Goal: Task Accomplishment & Management: Use online tool/utility

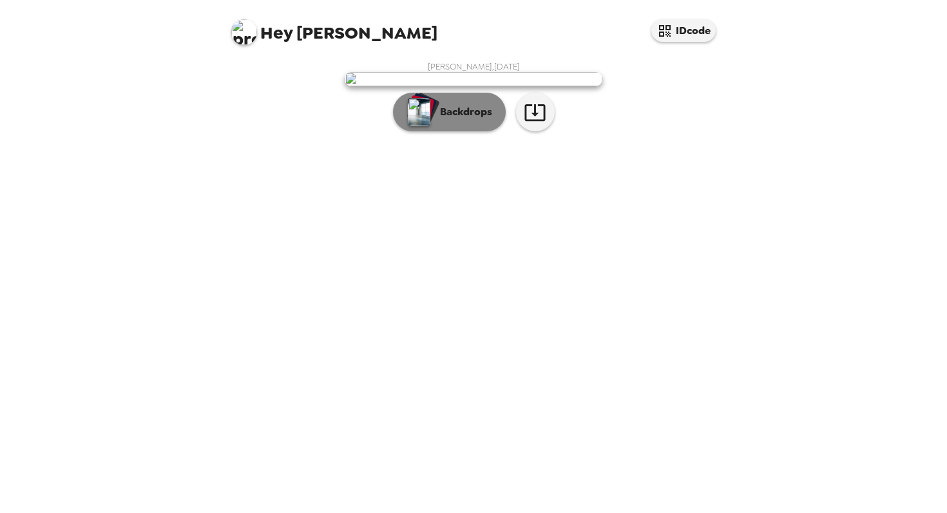
click at [431, 125] on div "button" at bounding box center [424, 108] width 32 height 33
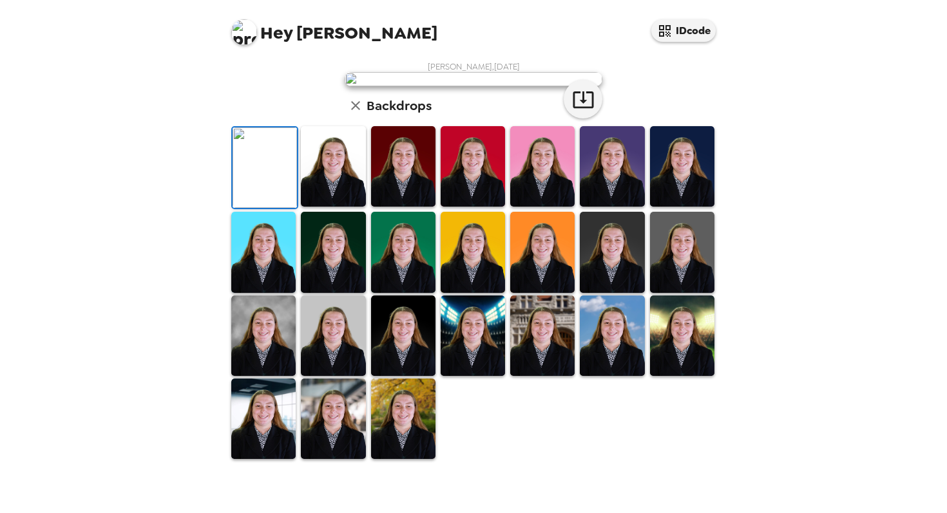
scroll to position [117, 0]
click at [472, 207] on img at bounding box center [473, 166] width 64 height 81
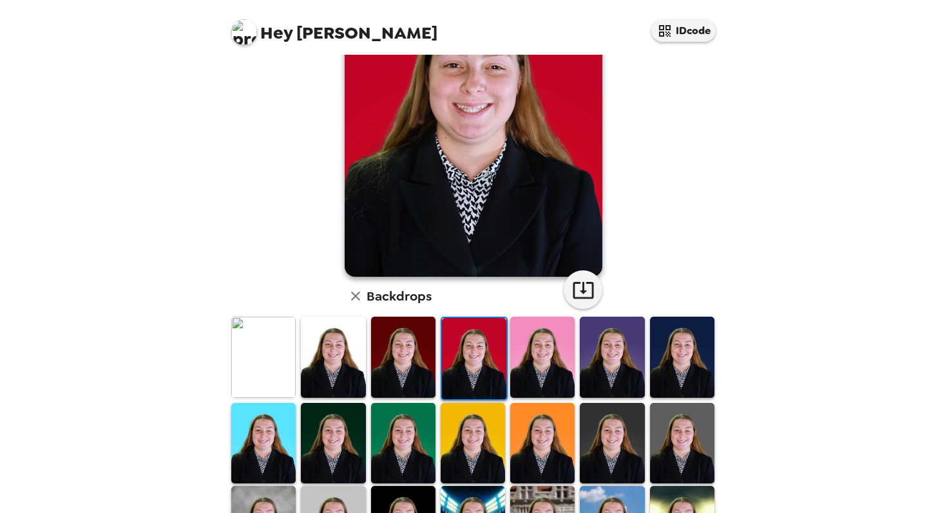
click at [277, 357] on img at bounding box center [263, 357] width 64 height 81
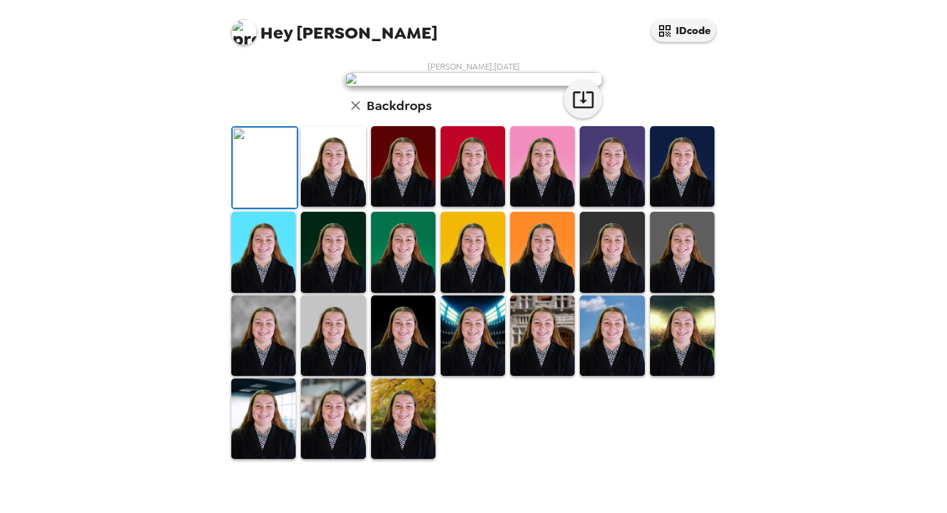
scroll to position [0, 0]
drag, startPoint x: 377, startPoint y: 281, endPoint x: 270, endPoint y: 274, distance: 107.1
click at [376, 86] on img at bounding box center [474, 79] width 258 height 14
click at [416, 452] on img at bounding box center [403, 419] width 64 height 81
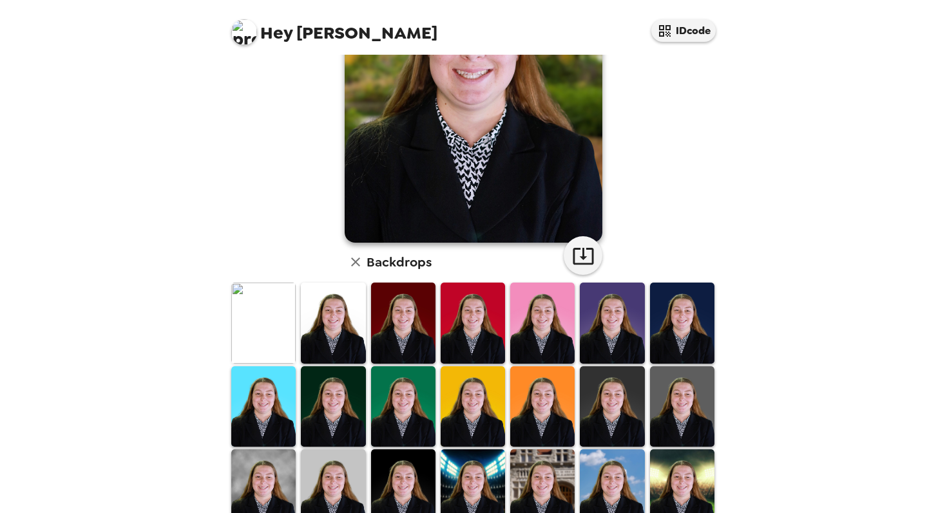
scroll to position [275, 0]
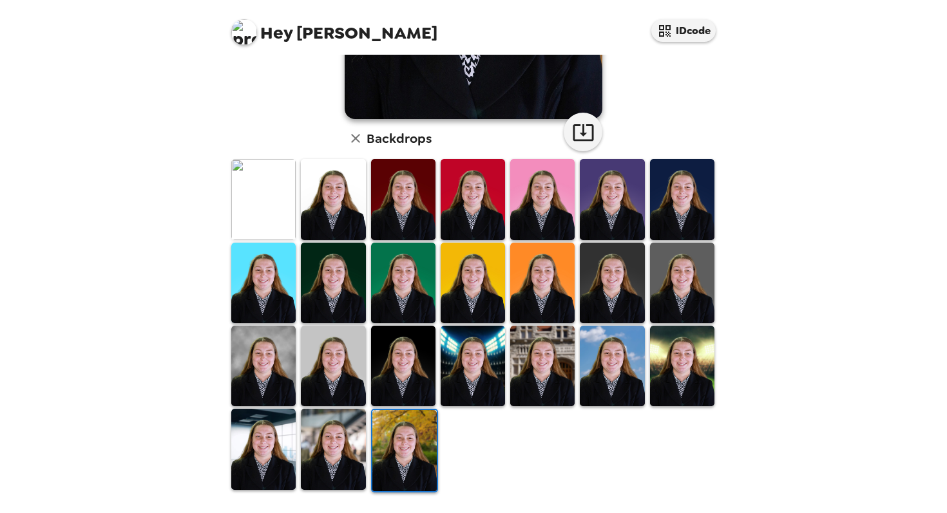
click at [265, 212] on img at bounding box center [263, 199] width 64 height 81
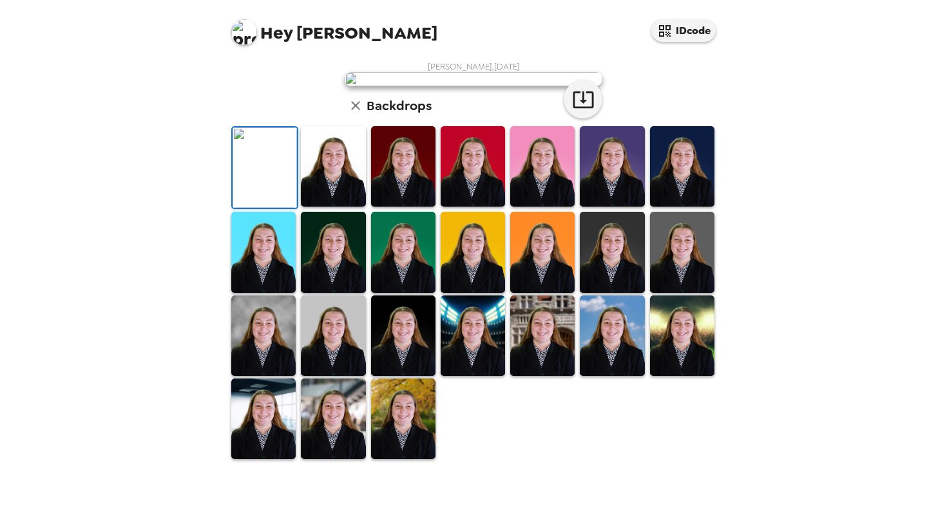
click at [343, 207] on img at bounding box center [333, 166] width 64 height 81
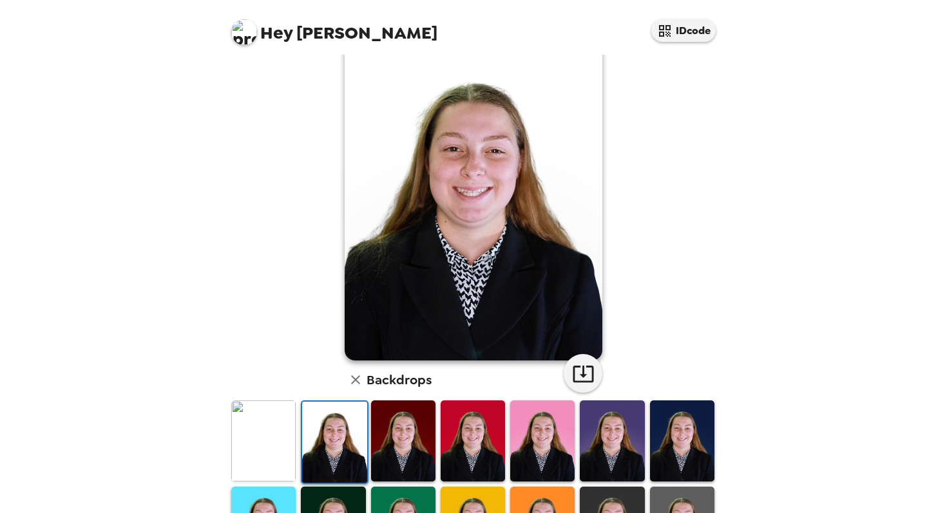
scroll to position [0, 0]
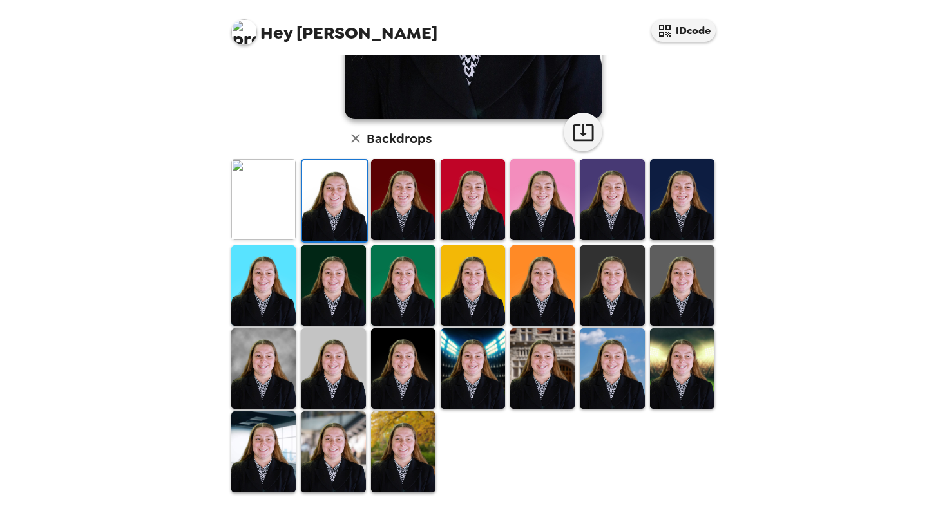
click at [261, 225] on img at bounding box center [263, 199] width 64 height 81
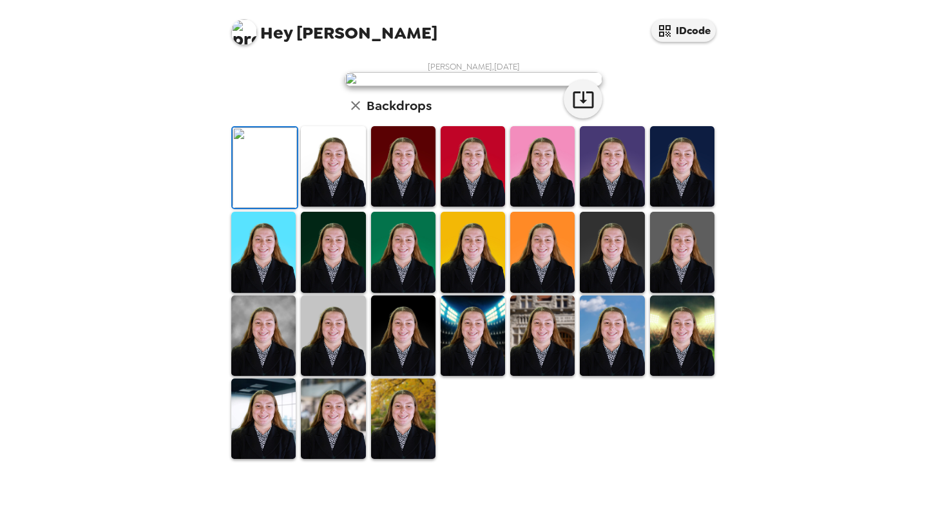
scroll to position [275, 0]
click at [354, 110] on icon "button" at bounding box center [355, 105] width 9 height 9
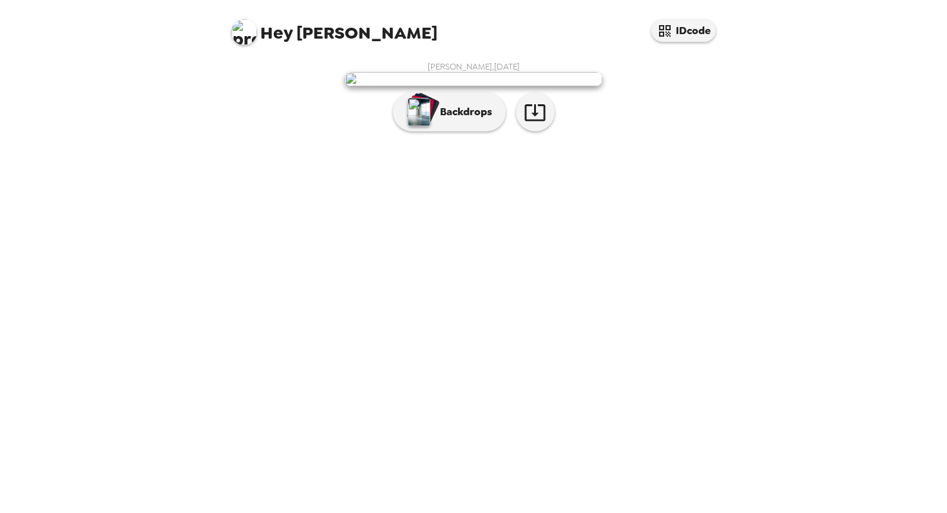
scroll to position [0, 0]
